Goal: Task Accomplishment & Management: Use online tool/utility

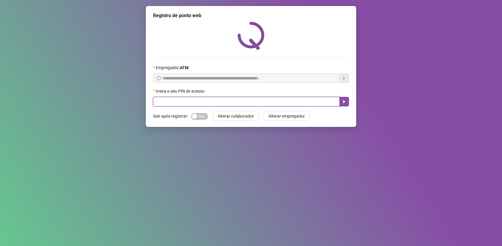
click at [258, 101] on input "text" at bounding box center [246, 102] width 187 height 10
type input "*****"
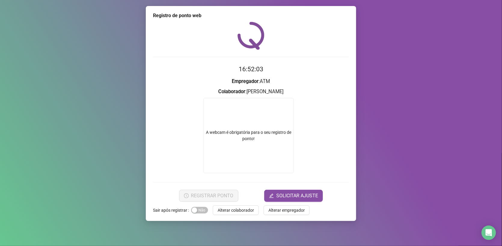
click at [232, 120] on video at bounding box center [249, 135] width 90 height 75
drag, startPoint x: 232, startPoint y: 120, endPoint x: 232, endPoint y: 126, distance: 6.0
click at [232, 121] on video at bounding box center [249, 135] width 90 height 75
click at [233, 149] on video at bounding box center [249, 135] width 90 height 75
click at [233, 148] on video at bounding box center [249, 135] width 90 height 75
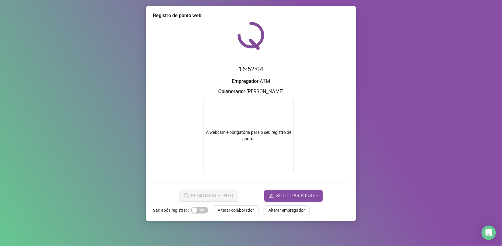
click at [233, 147] on video at bounding box center [249, 135] width 90 height 75
click at [233, 146] on video at bounding box center [249, 135] width 90 height 75
drag, startPoint x: 233, startPoint y: 146, endPoint x: 240, endPoint y: 165, distance: 20.1
click at [239, 164] on video at bounding box center [249, 135] width 90 height 75
click at [215, 192] on span "REGISTRAR PONTO" at bounding box center [212, 195] width 42 height 7
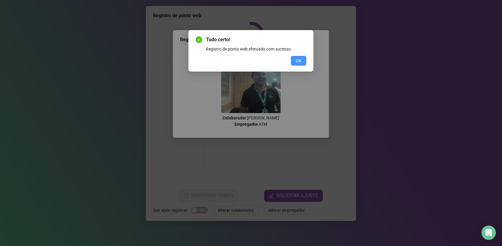
click at [296, 61] on span "OK" at bounding box center [299, 60] width 6 height 7
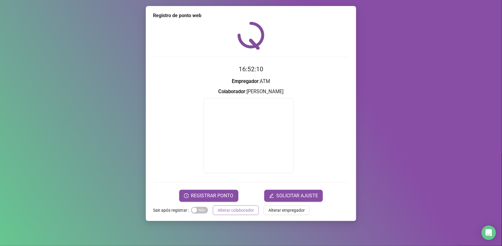
click at [248, 211] on span "Alterar colaborador" at bounding box center [236, 210] width 36 height 7
